Goal: Task Accomplishment & Management: Use online tool/utility

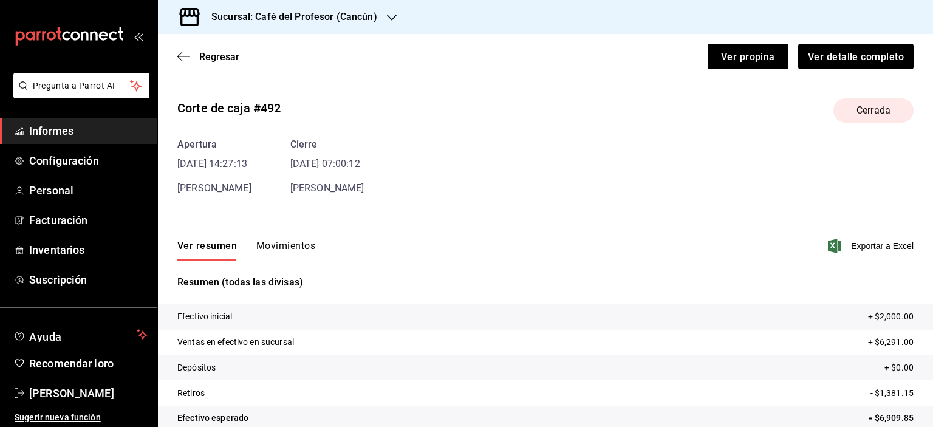
click at [328, 19] on font "Sucursal: Café del Profesor (Cancún)" at bounding box center [294, 17] width 166 height 12
click at [263, 79] on font "Café del Profesor (Acanceh)" at bounding box center [222, 80] width 108 height 10
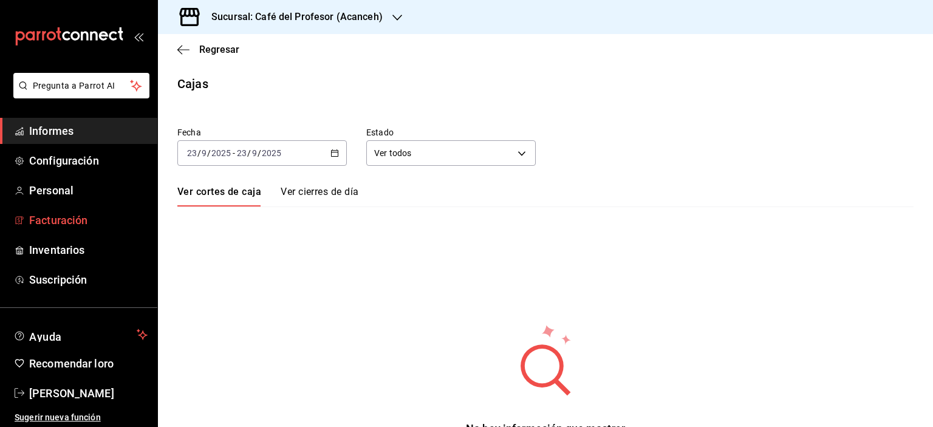
click at [70, 220] on font "Facturación" at bounding box center [58, 220] width 58 height 13
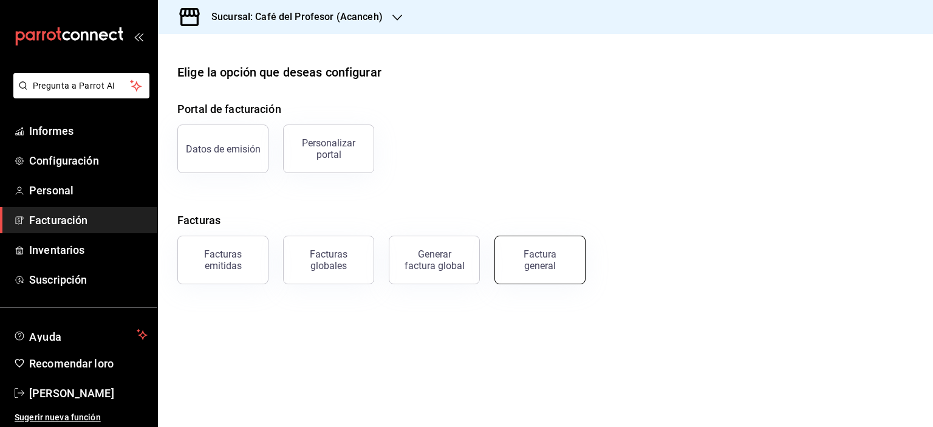
click at [525, 253] on div "Factura general" at bounding box center [539, 259] width 61 height 23
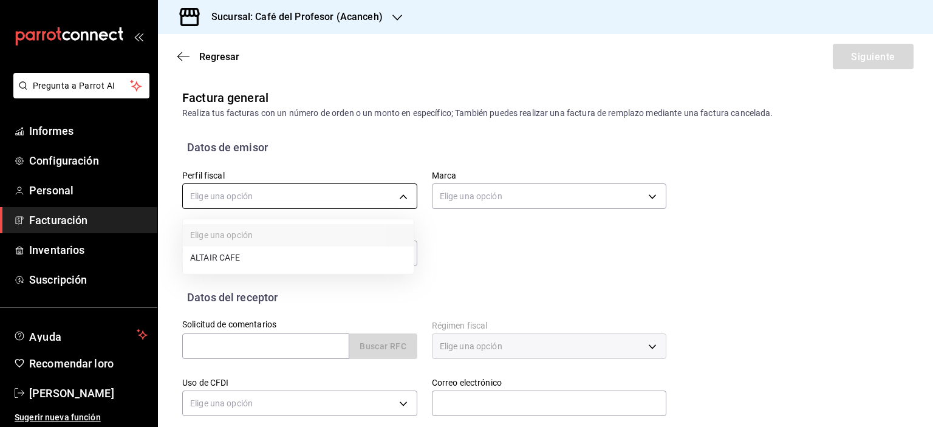
click at [398, 199] on body "Pregunta a Parrot AI Informes Configuración Personal Facturación Inventarios Su…" at bounding box center [466, 213] width 933 height 427
click at [233, 262] on font "CAFÉ ALTAIR" at bounding box center [215, 259] width 50 height 10
type input "13035fa2-4482-428a-a46b-159a3511a0b7"
type input "c1a8b8e6-187f-497f-b24d-8667d510d931"
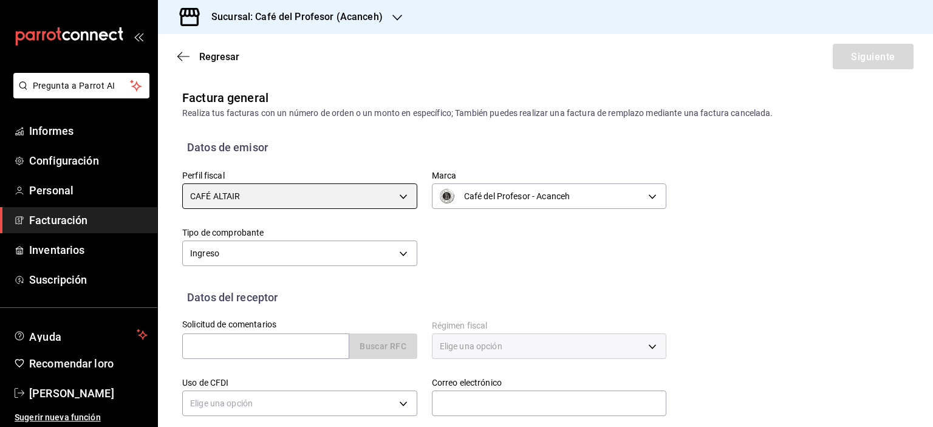
scroll to position [81, 0]
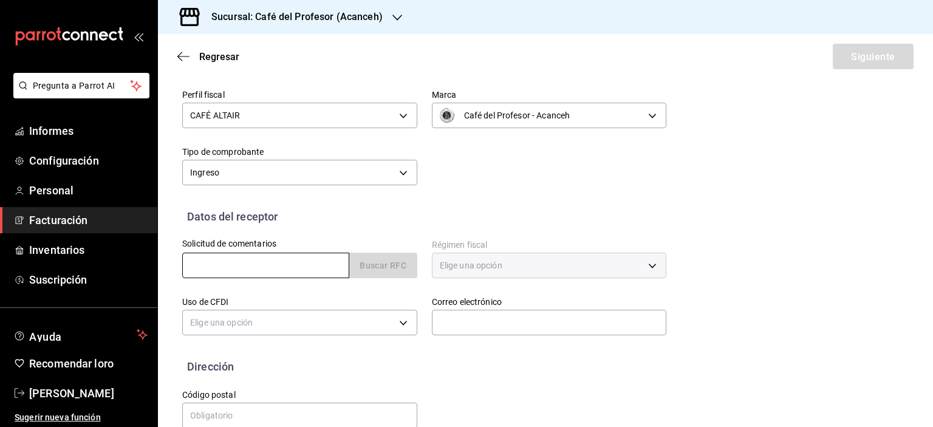
click at [285, 266] on input "text" at bounding box center [265, 266] width 167 height 26
click at [202, 267] on input "text" at bounding box center [265, 266] width 167 height 26
paste input "JAVC721108U86"
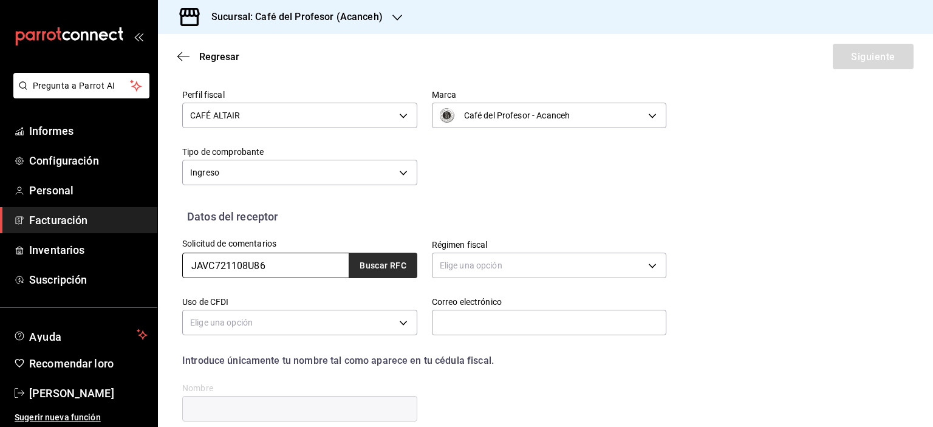
type input "JAVC721108U86"
click at [380, 270] on font "Buscar RFC" at bounding box center [382, 266] width 47 height 10
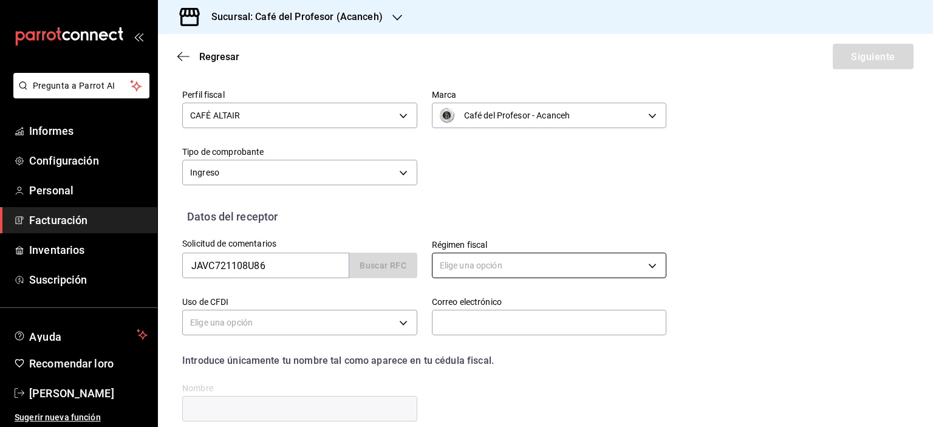
type input "612"
type input "G03"
type input "[EMAIL_ADDRESS][DOMAIN_NAME]"
type input "77535"
type input "[PERSON_NAME]"
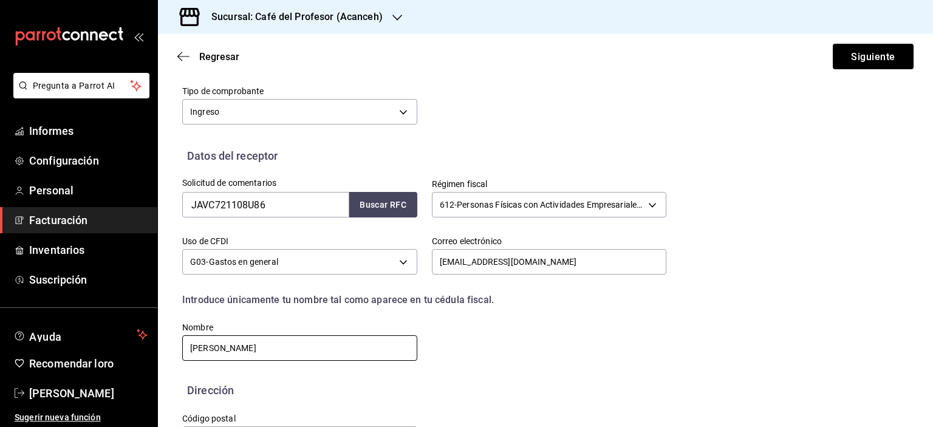
scroll to position [187, 0]
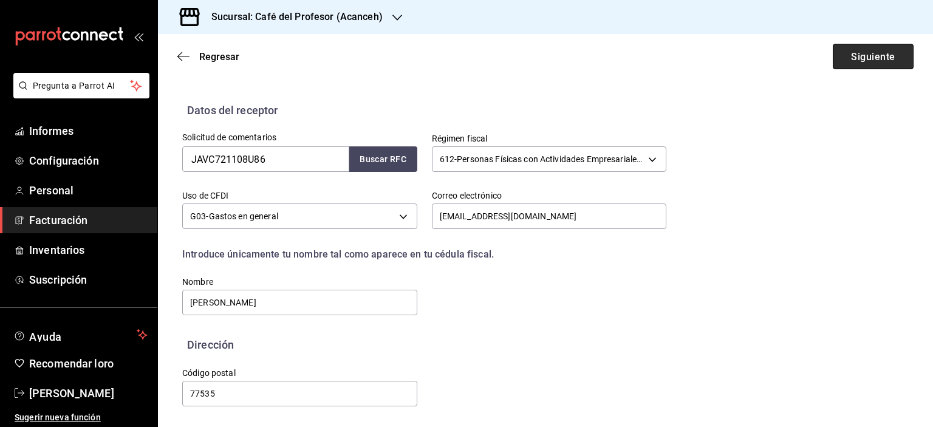
click at [851, 60] on font "Siguiente" at bounding box center [873, 56] width 44 height 12
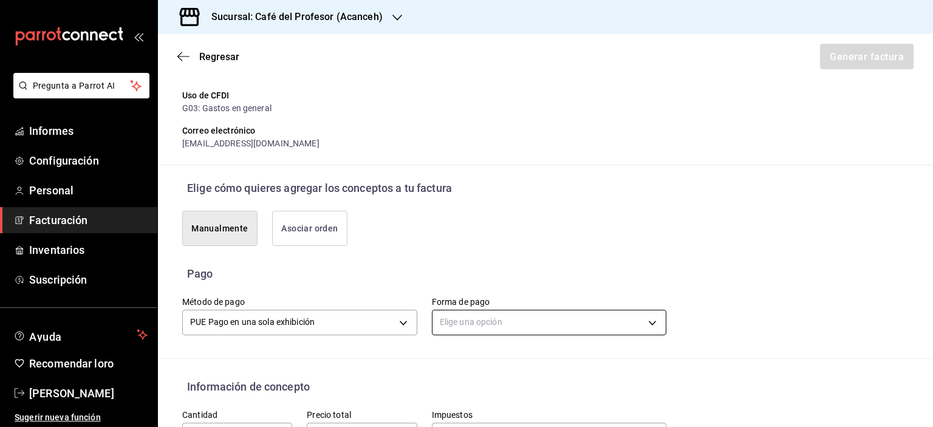
scroll to position [268, 0]
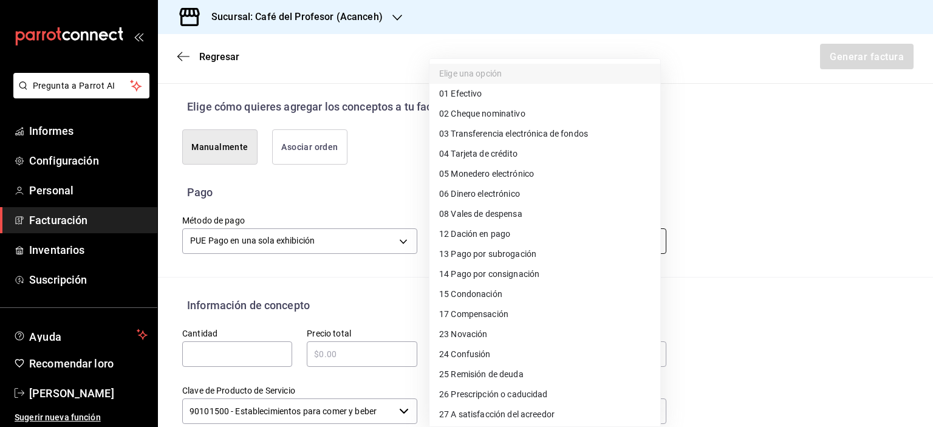
click at [527, 234] on body "Pregunta a Parrot AI Informes Configuración Personal Facturación Inventarios Su…" at bounding box center [466, 213] width 933 height 427
click at [471, 100] on span "01 Efectivo" at bounding box center [460, 94] width 43 height 13
type input "01"
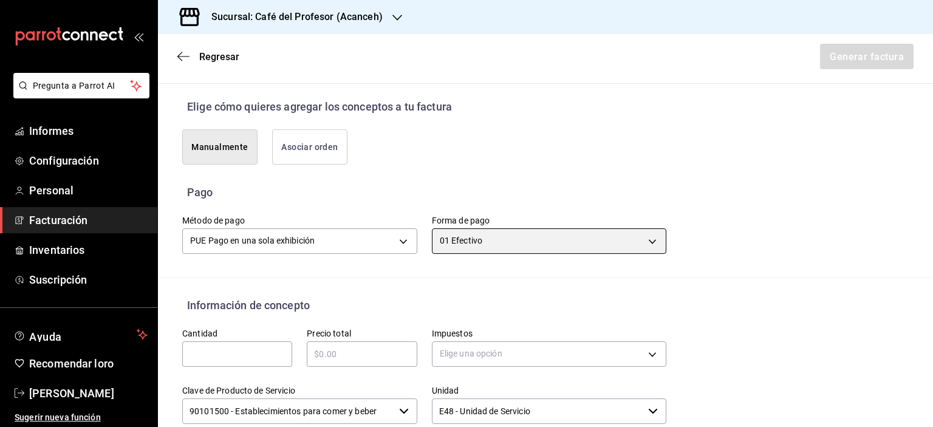
scroll to position [349, 0]
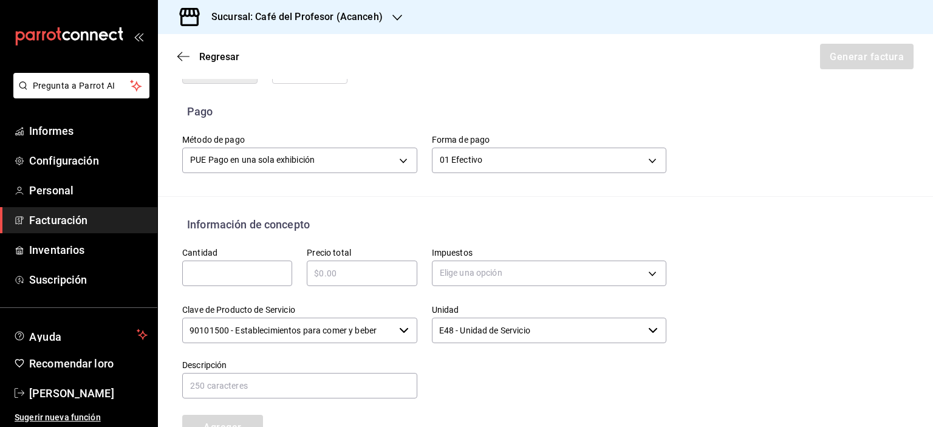
click at [236, 270] on input "text" at bounding box center [237, 273] width 110 height 15
type input "1"
click at [350, 261] on div "​" at bounding box center [362, 273] width 110 height 26
click at [357, 281] on div "​" at bounding box center [362, 273] width 110 height 26
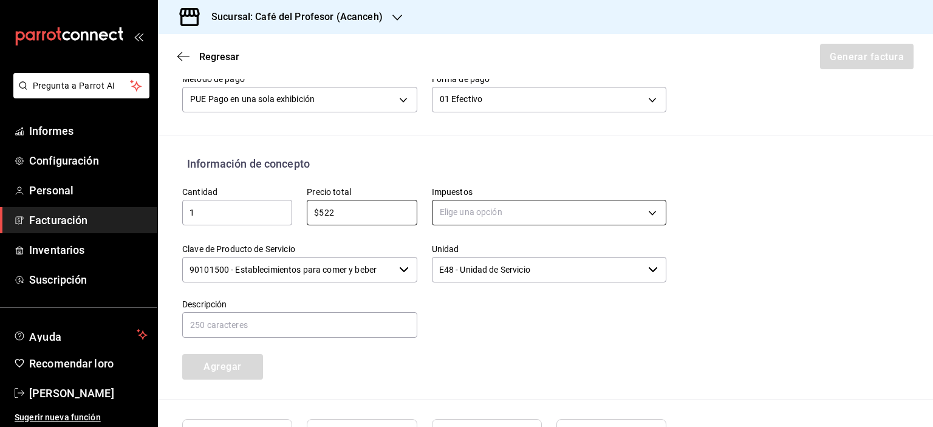
type input "$522"
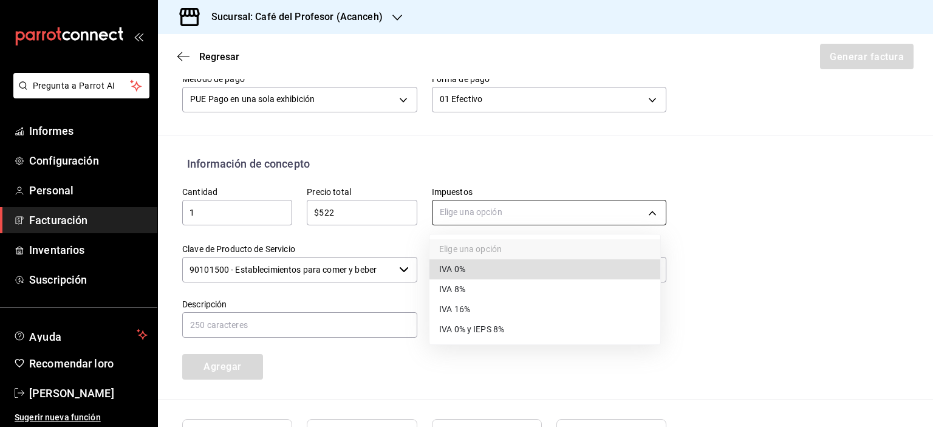
click at [641, 219] on body "Pregunta a Parrot AI Informes Configuración Personal Facturación Inventarios Su…" at bounding box center [466, 213] width 933 height 427
click at [469, 303] on li "IVA 16%" at bounding box center [544, 310] width 231 height 20
type input "IVA_16"
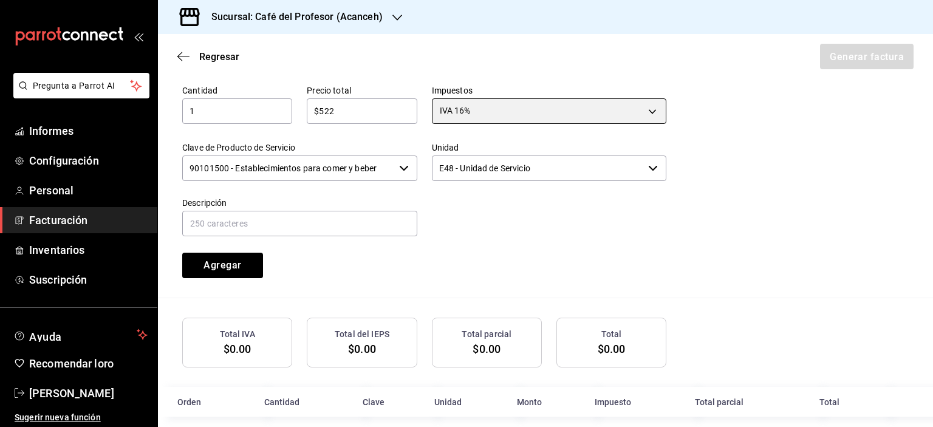
scroll to position [525, 0]
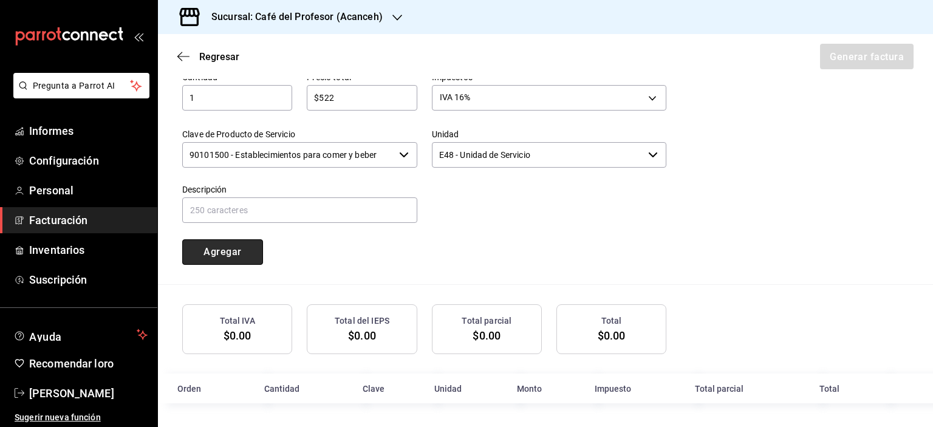
click at [213, 248] on font "Agregar" at bounding box center [222, 252] width 38 height 12
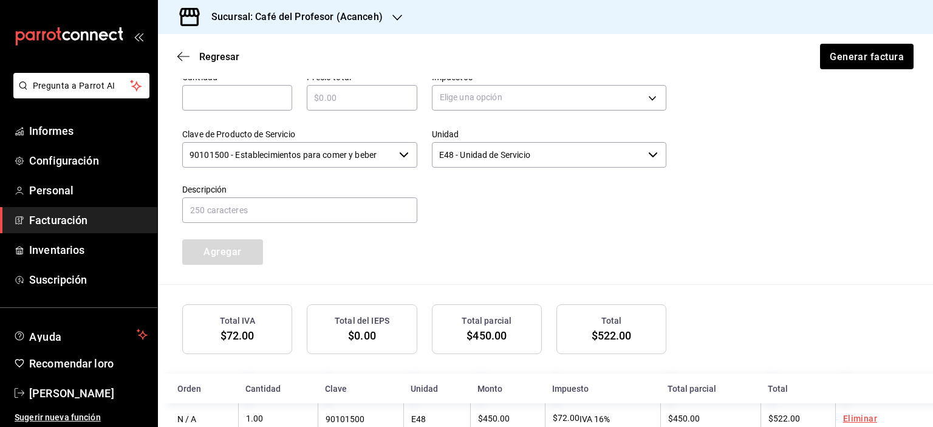
scroll to position [556, 0]
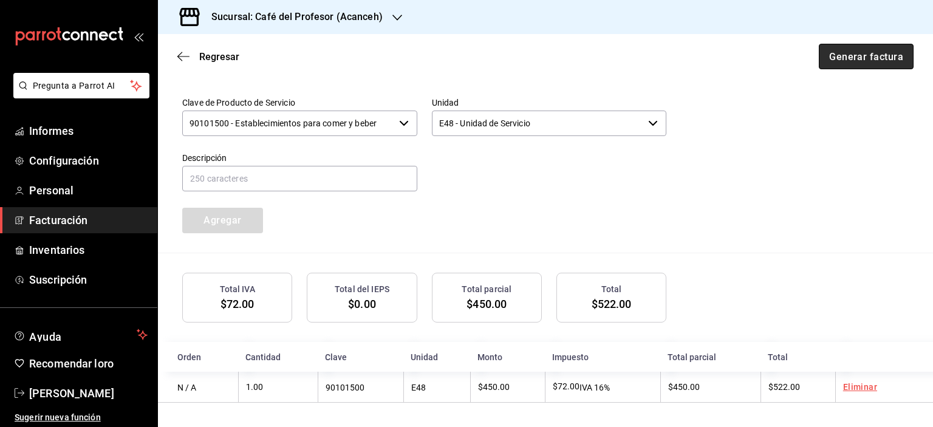
click at [853, 56] on font "Generar factura" at bounding box center [866, 56] width 74 height 12
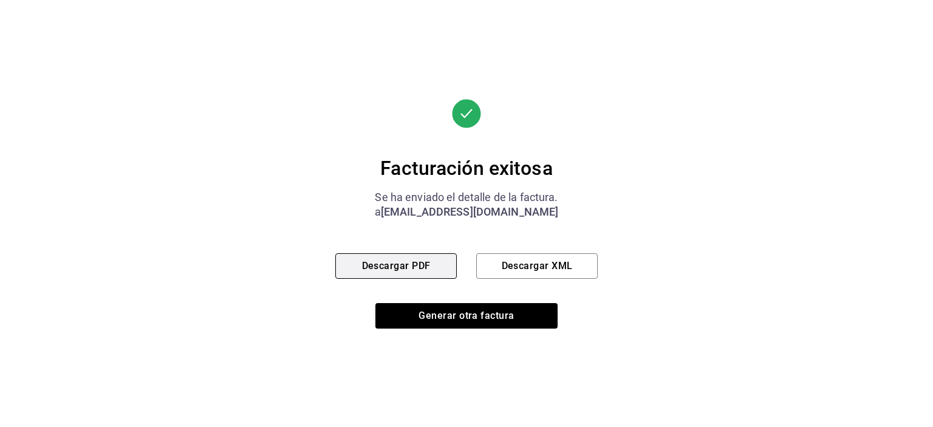
click at [394, 266] on font "Descargar PDF" at bounding box center [396, 266] width 69 height 12
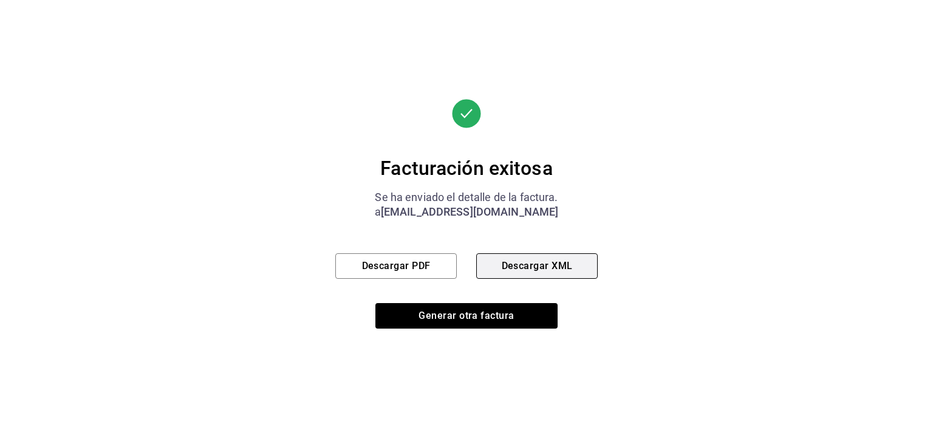
click at [557, 268] on font "Descargar XML" at bounding box center [537, 266] width 71 height 12
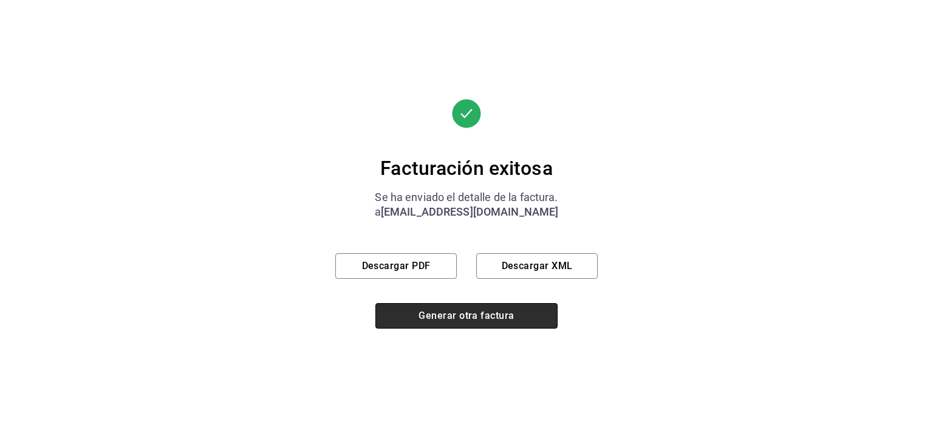
click at [460, 327] on button "Generar otra factura" at bounding box center [466, 316] width 182 height 26
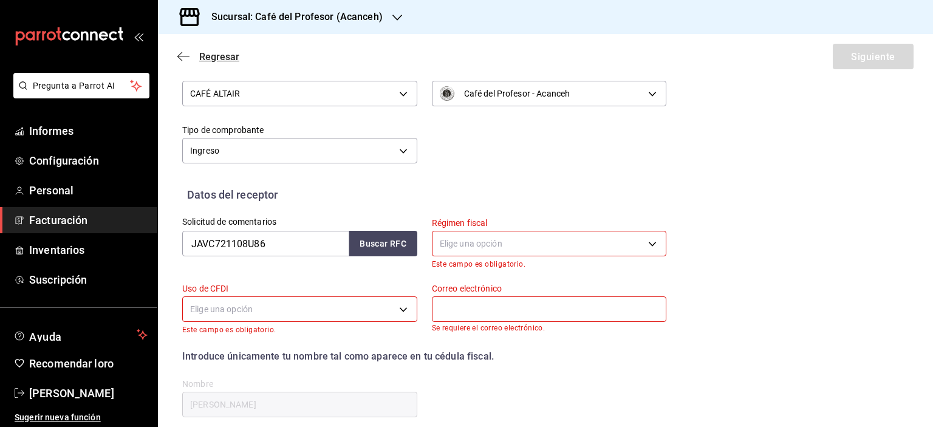
click at [185, 56] on icon "button" at bounding box center [183, 56] width 12 height 1
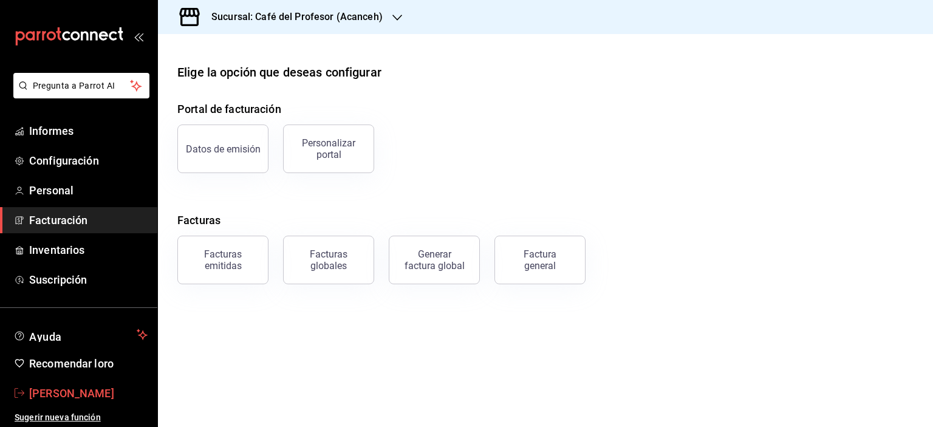
click at [73, 388] on font "[PERSON_NAME]" at bounding box center [71, 393] width 85 height 13
